Goal: Task Accomplishment & Management: Manage account settings

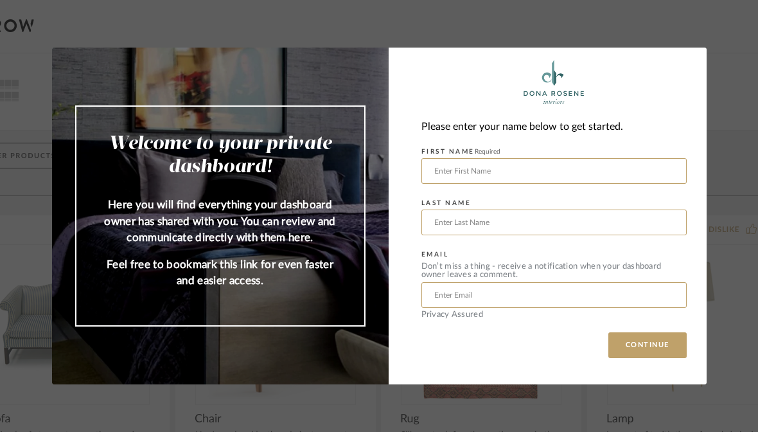
click at [635, 167] on input "text" at bounding box center [553, 171] width 265 height 26
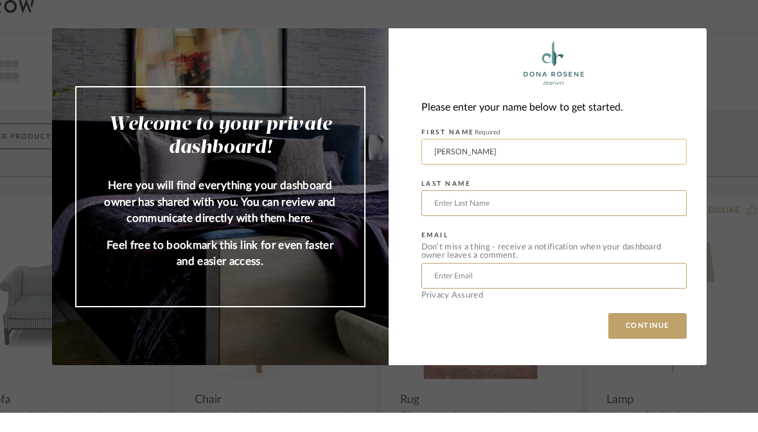
type input "[PERSON_NAME]"
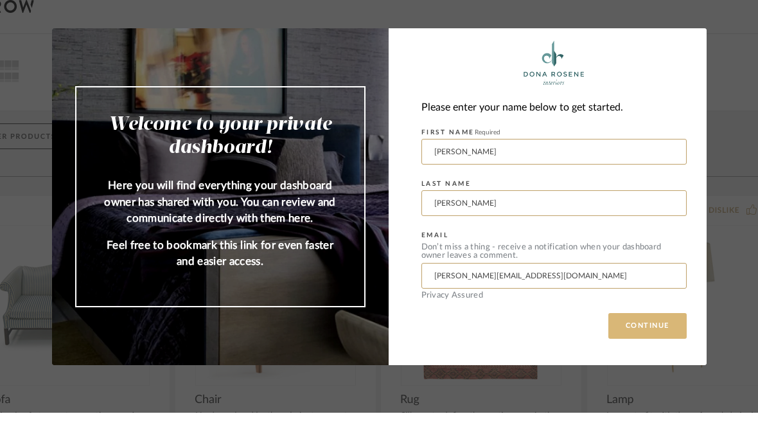
type input "[PERSON_NAME][EMAIL_ADDRESS][DOMAIN_NAME]"
click at [654, 332] on button "CONTINUE" at bounding box center [647, 345] width 78 height 26
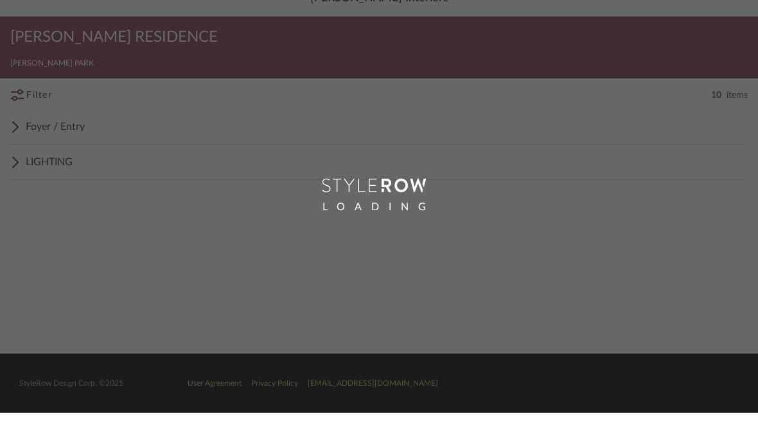
scroll to position [16, 0]
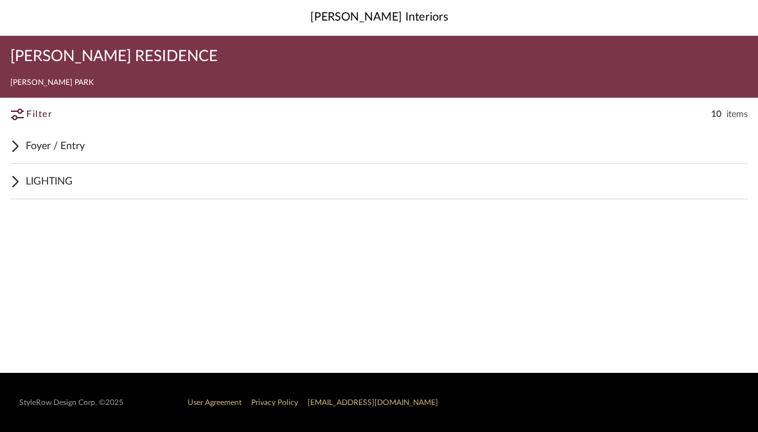
click at [62, 138] on span "Foyer / Entry" at bounding box center [387, 145] width 722 height 15
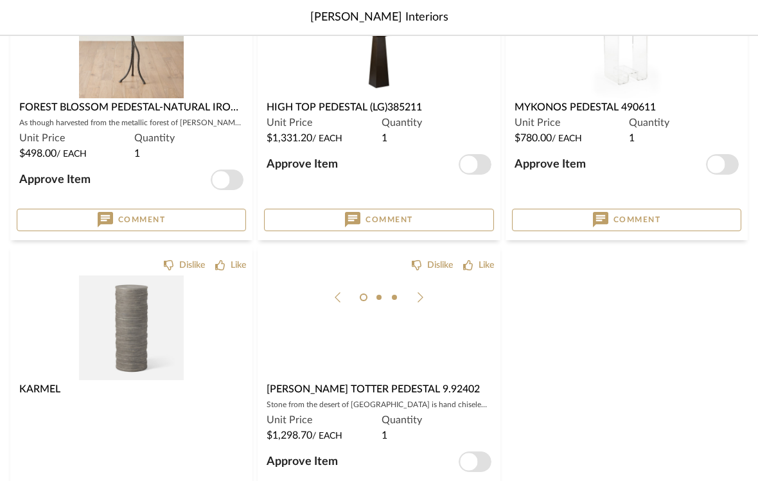
scroll to position [206, 0]
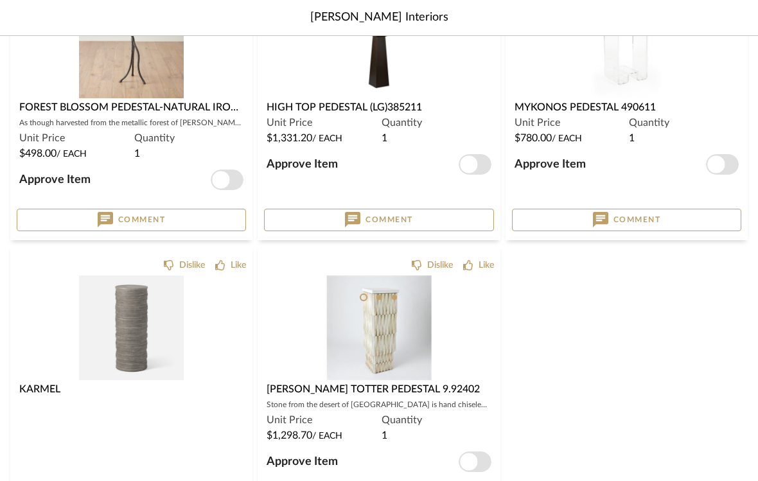
click at [0, 0] on img at bounding box center [0, 0] width 0 height 0
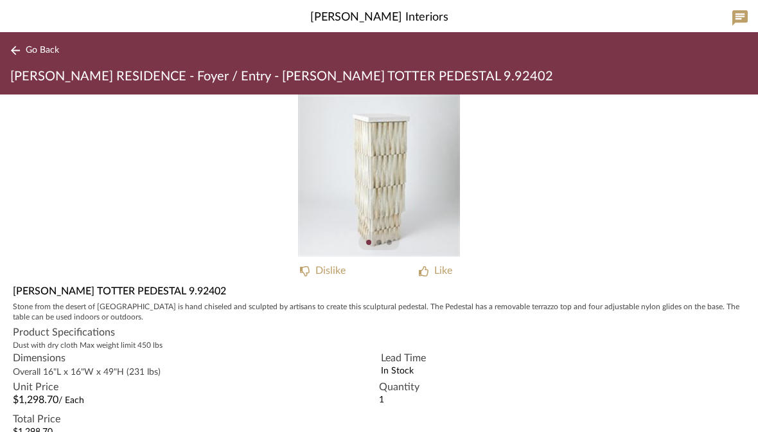
click at [376, 175] on img "0" at bounding box center [379, 175] width 162 height 162
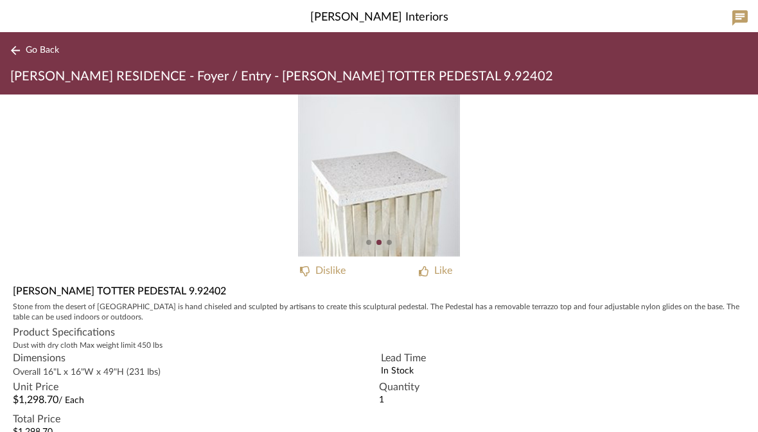
click at [447, 272] on div "Like" at bounding box center [443, 270] width 18 height 15
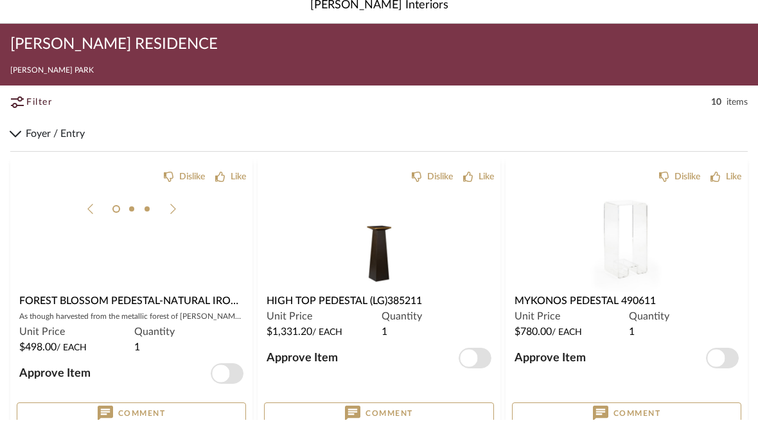
scroll to position [12, 0]
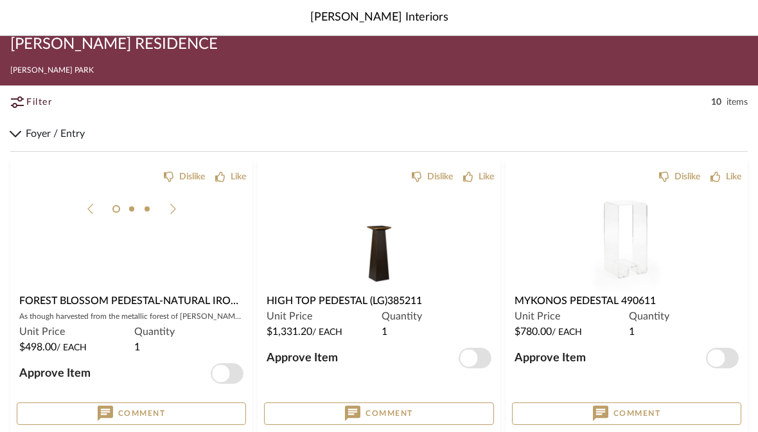
click at [0, 0] on img at bounding box center [0, 0] width 0 height 0
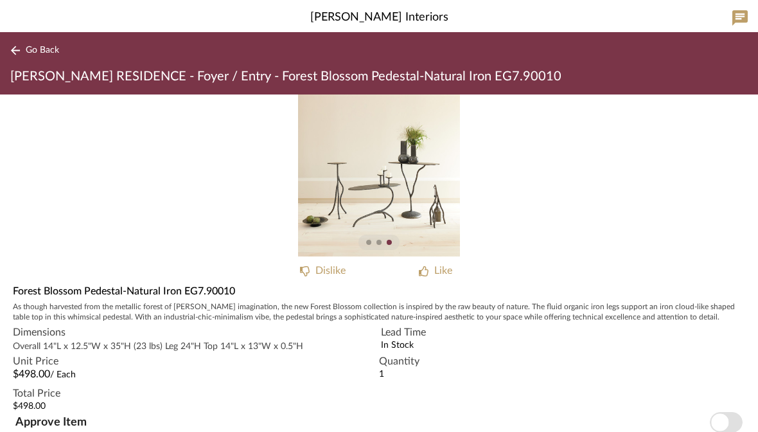
click at [40, 55] on span "Go Back" at bounding box center [42, 50] width 33 height 11
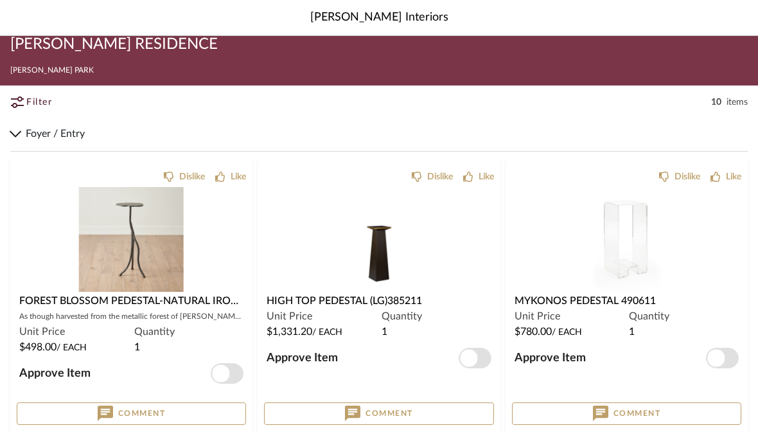
click at [0, 0] on img at bounding box center [0, 0] width 0 height 0
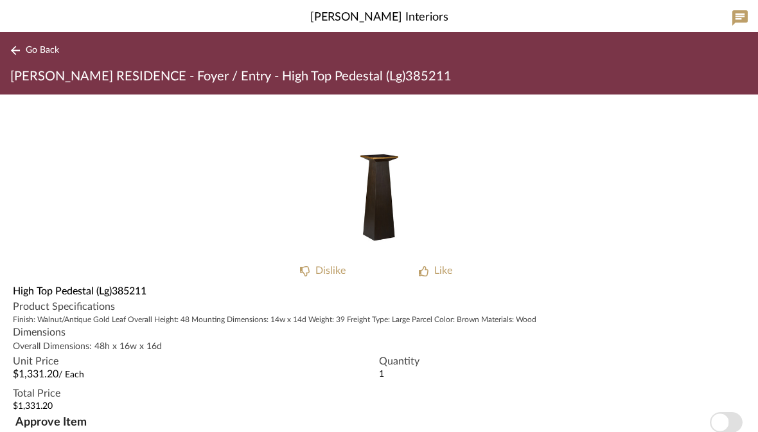
click at [432, 273] on div "Like" at bounding box center [435, 270] width 103 height 15
click at [43, 52] on span "Go Back" at bounding box center [42, 50] width 33 height 11
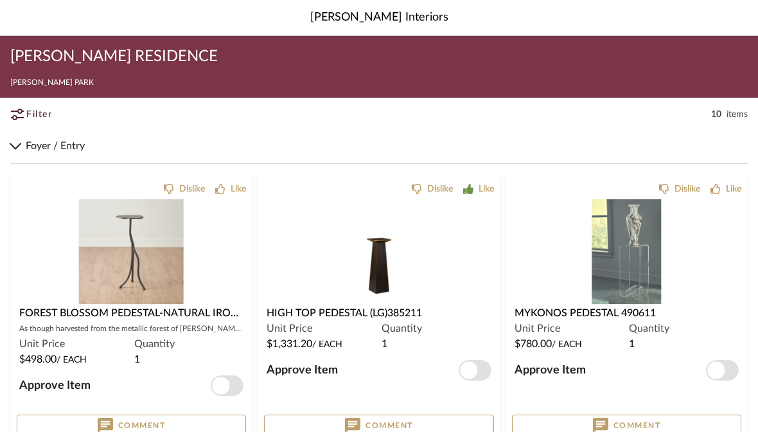
click at [626, 262] on img "1" at bounding box center [627, 251] width 70 height 105
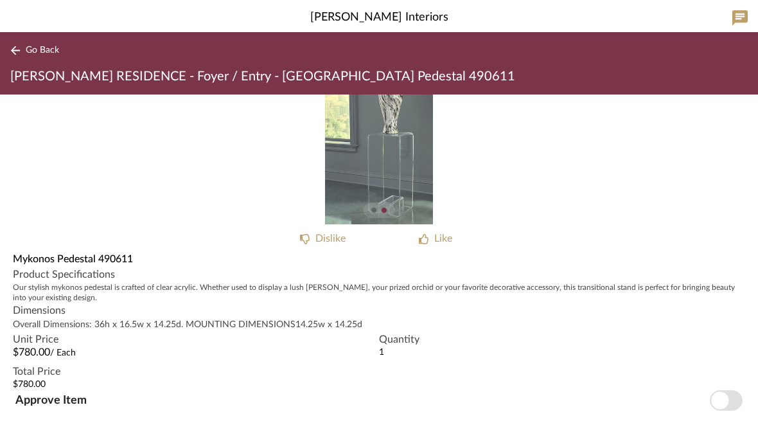
scroll to position [31, 0]
